Goal: Transaction & Acquisition: Purchase product/service

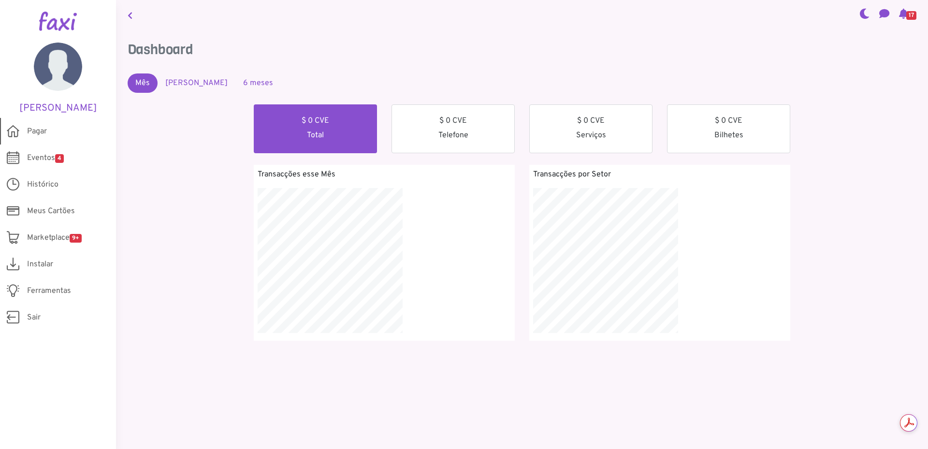
click at [34, 130] on span "Pagar" at bounding box center [37, 132] width 20 height 12
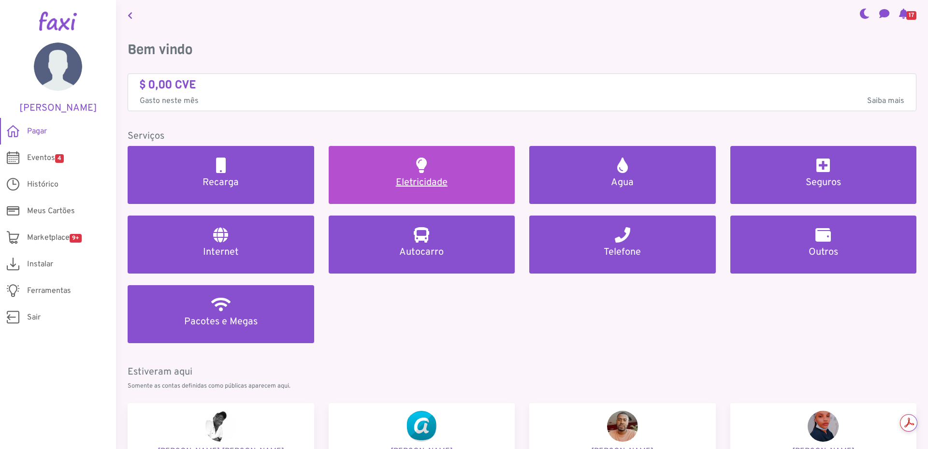
click at [407, 183] on h5 "Eletricidade" at bounding box center [421, 183] width 163 height 12
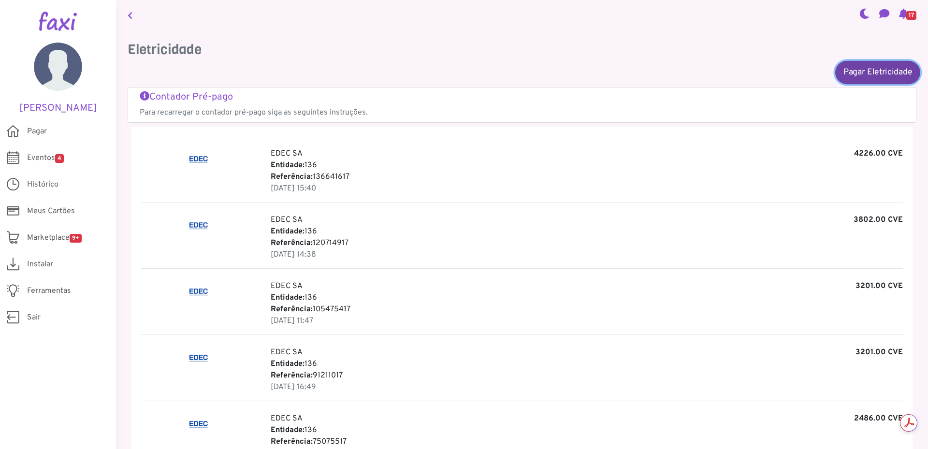
click at [855, 75] on link "Pagar Eletricidade" at bounding box center [877, 71] width 85 height 23
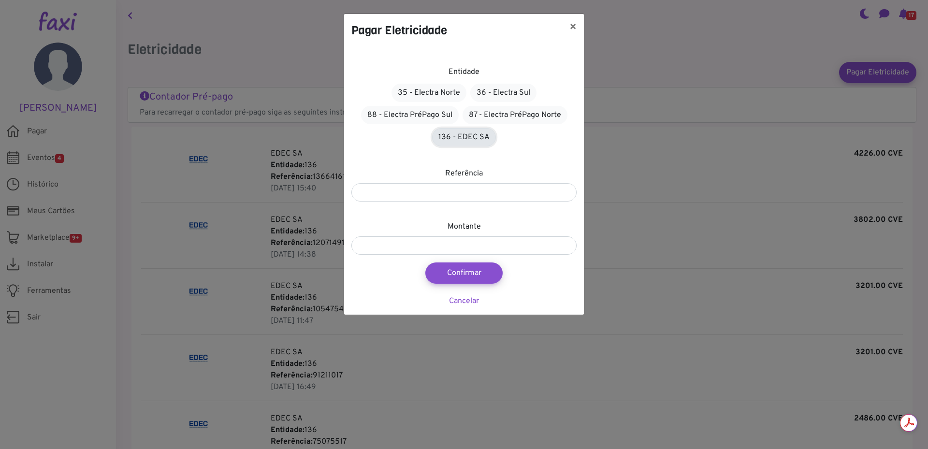
click at [451, 137] on link "136 - EDEC SA" at bounding box center [464, 137] width 64 height 18
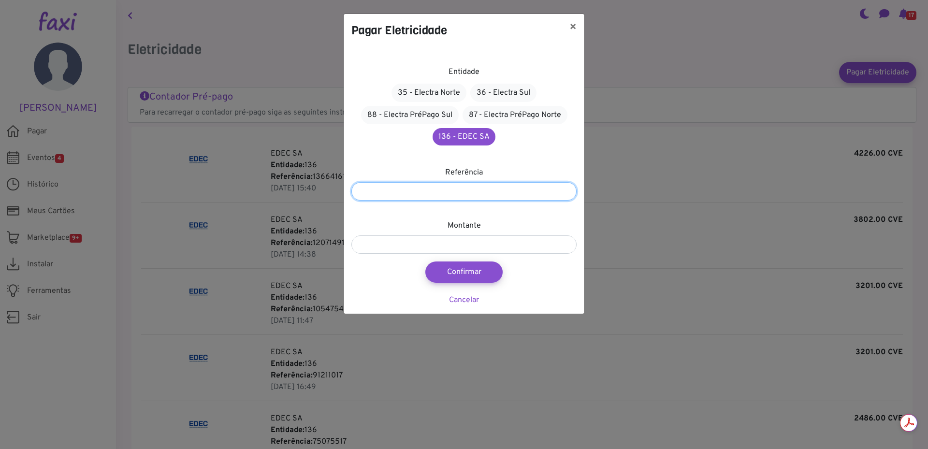
click at [409, 192] on input "number" at bounding box center [463, 191] width 225 height 18
type input "*********"
click at [417, 249] on input "number" at bounding box center [463, 244] width 225 height 18
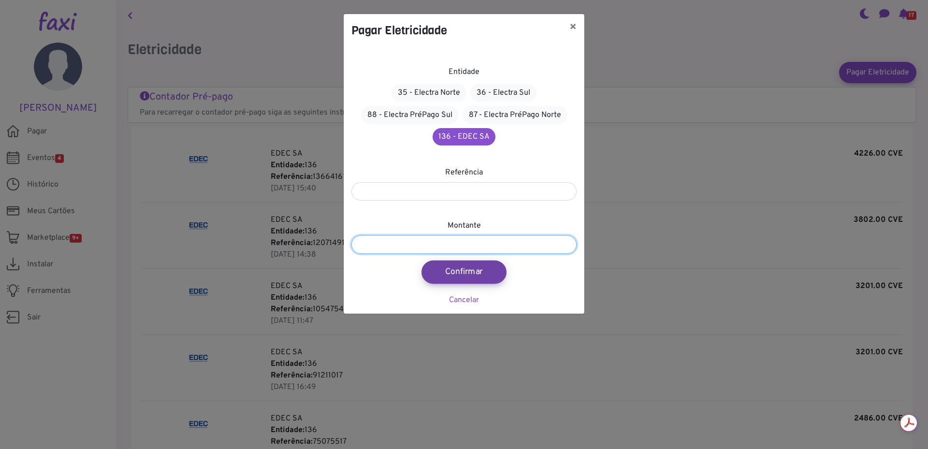
type input "****"
click at [465, 267] on button "Confirmar" at bounding box center [463, 271] width 85 height 23
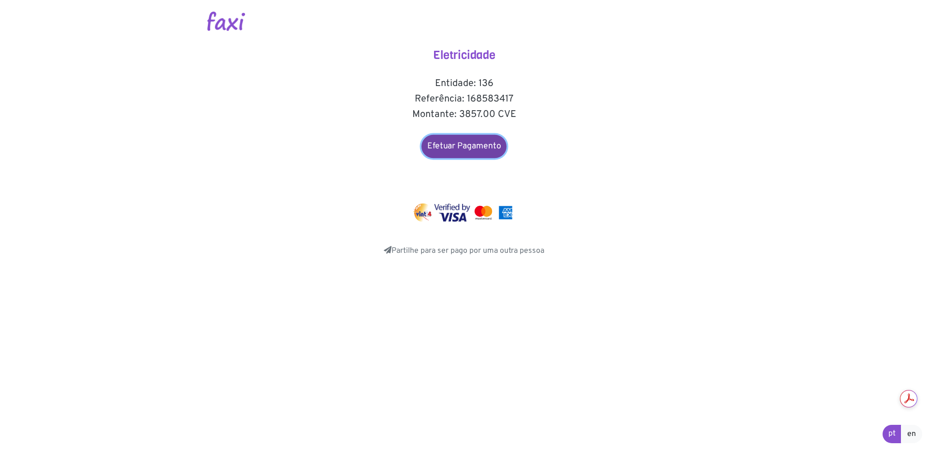
click at [456, 147] on link "Efetuar Pagamento" at bounding box center [463, 146] width 85 height 23
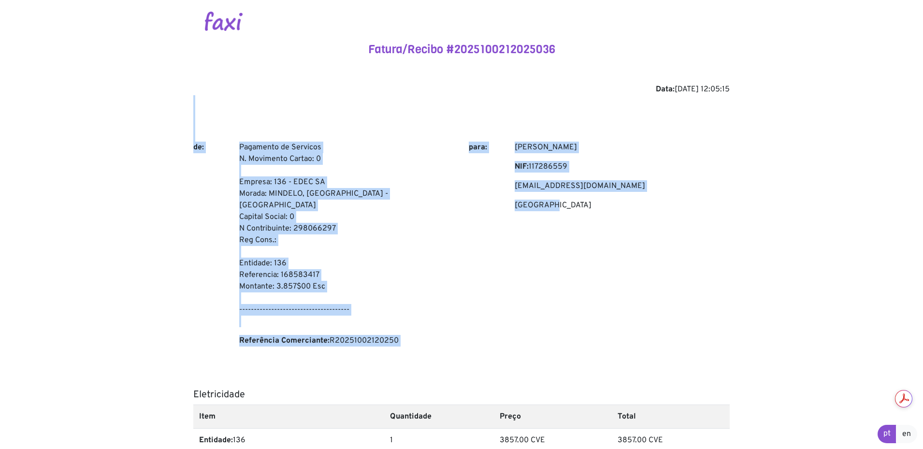
drag, startPoint x: 922, startPoint y: 115, endPoint x: 927, endPoint y: 256, distance: 140.2
click at [922, 256] on html "Fatura/Recibo #2025100212025036 Data: 2025-10-02 12:05:15 de: Pagamento de Serv…" at bounding box center [461, 315] width 923 height 630
click at [763, 144] on body "Fatura/Recibo #2025100212025036 Data: 2025-10-02 12:05:15 de: Pagamento de Serv…" at bounding box center [461, 315] width 923 height 630
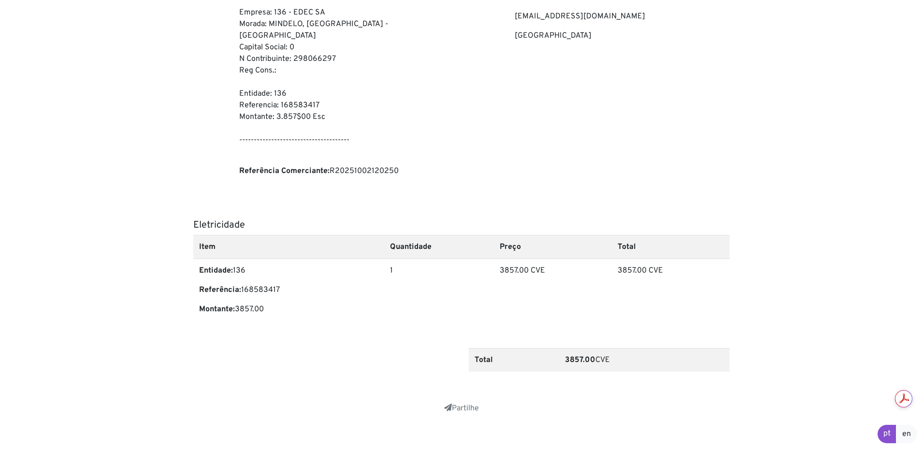
drag, startPoint x: 924, startPoint y: 154, endPoint x: 909, endPoint y: 63, distance: 92.1
click at [909, 63] on body "Fatura/Recibo #2025100212025036 Data: 2025-10-02 12:05:15 de: Pagamento de Serv…" at bounding box center [461, 145] width 923 height 630
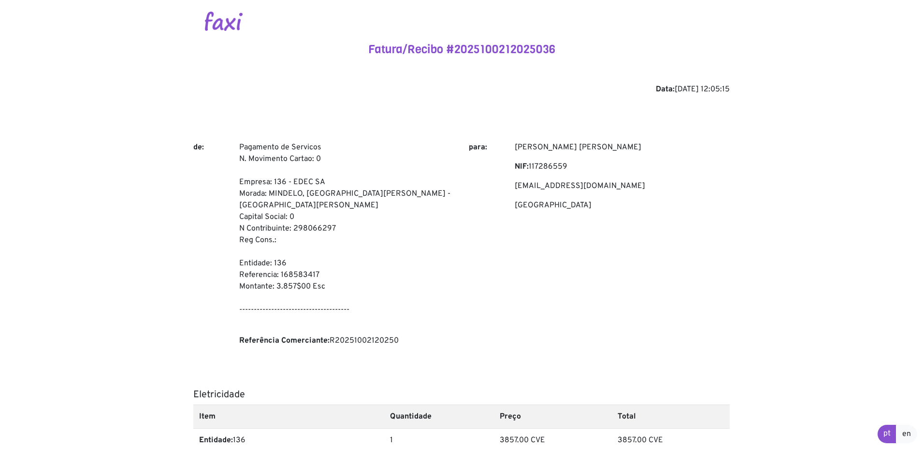
click at [709, 186] on p "lopesnilton1975@gmail.com" at bounding box center [622, 186] width 215 height 12
